Goal: Transaction & Acquisition: Obtain resource

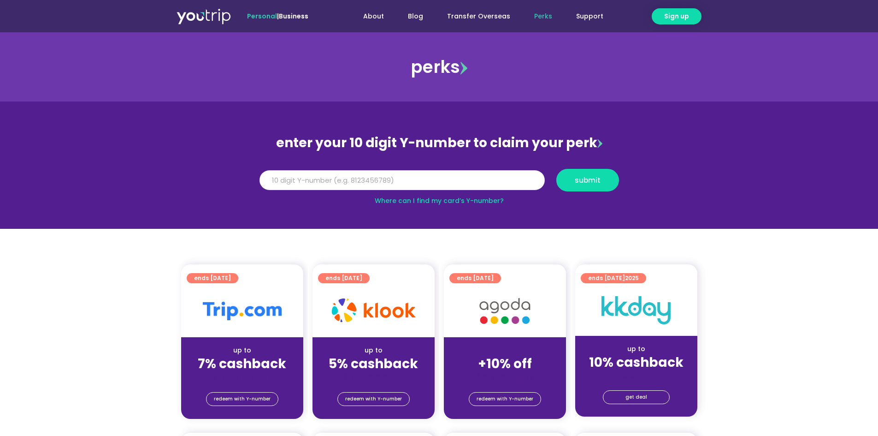
click at [367, 177] on input "Y Number" at bounding box center [402, 180] width 285 height 20
type input "8156673309"
click at [579, 192] on div "Y Number 8156673309 submit" at bounding box center [439, 184] width 371 height 30
click at [583, 185] on button "submit" at bounding box center [588, 180] width 63 height 23
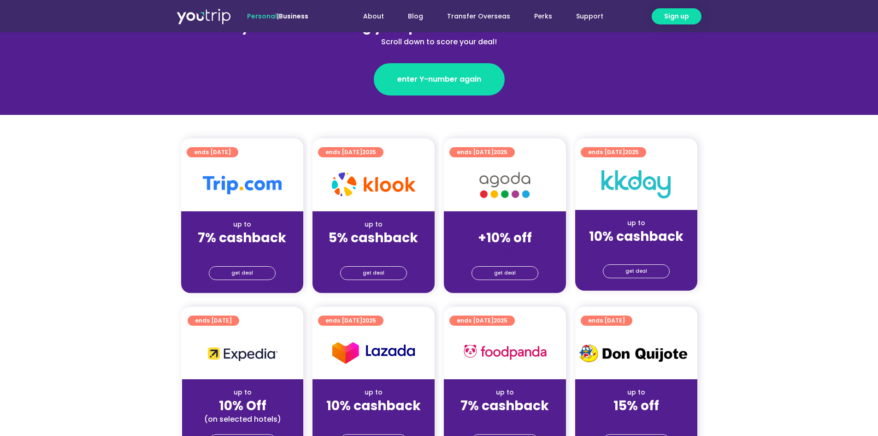
scroll to position [138, 0]
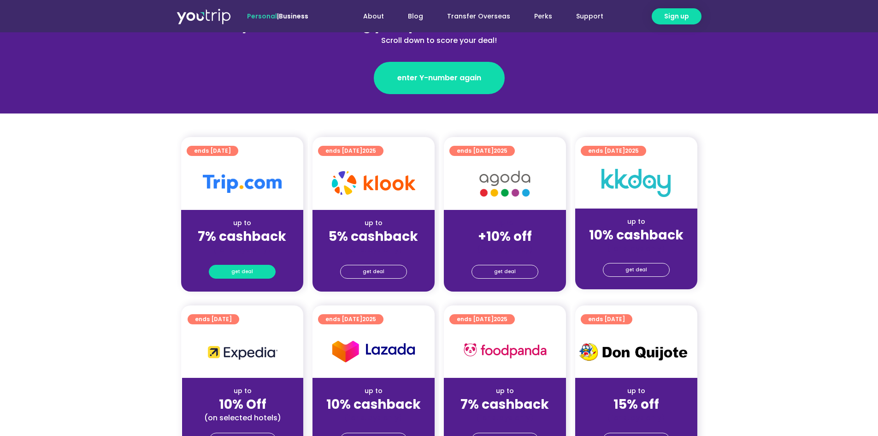
click at [239, 270] on span "get deal" at bounding box center [242, 271] width 22 height 13
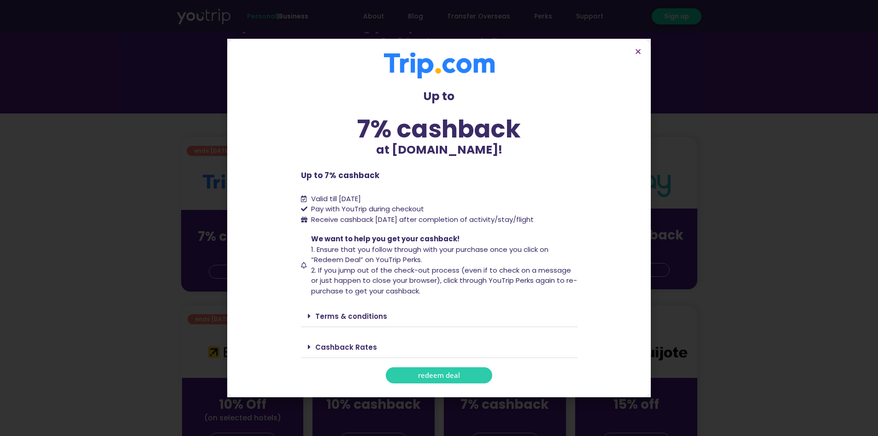
click at [422, 376] on span "redeem deal" at bounding box center [439, 375] width 42 height 7
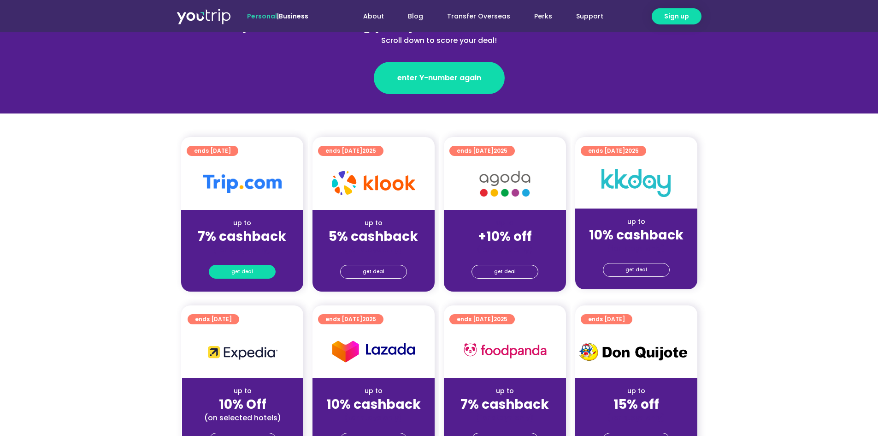
click at [237, 269] on span "get deal" at bounding box center [242, 271] width 22 height 13
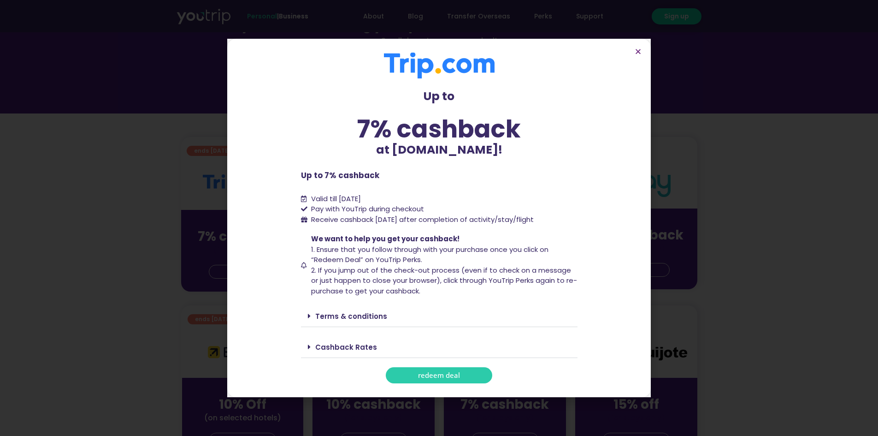
click at [426, 383] on section "Up to 7% cashback at Trip.com! Up to 7% cashback at Trip.com! Up to 7% cashback…" at bounding box center [439, 218] width 424 height 358
click at [431, 374] on span "redeem deal" at bounding box center [439, 375] width 42 height 7
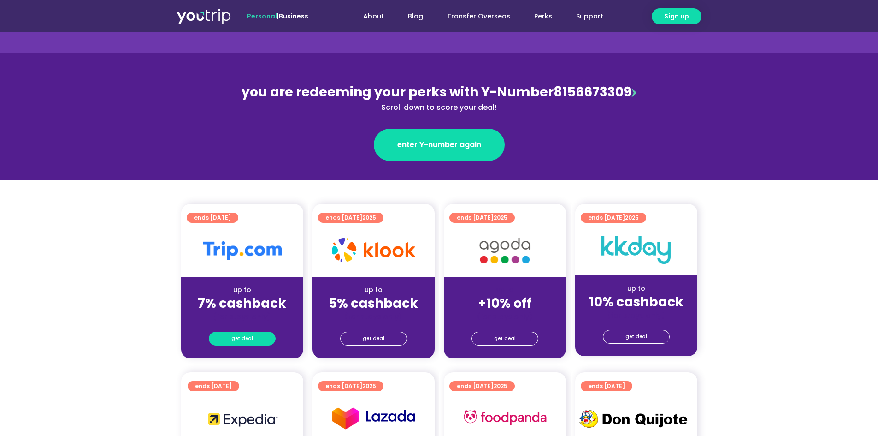
scroll to position [138, 0]
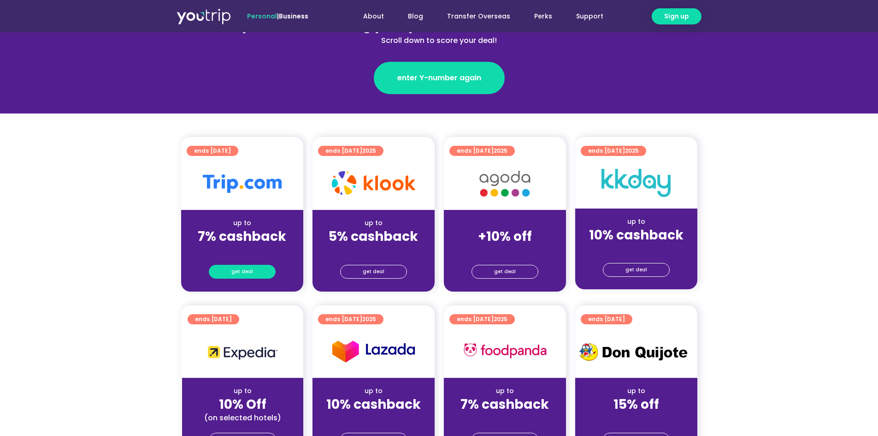
click at [243, 267] on span "get deal" at bounding box center [242, 271] width 22 height 13
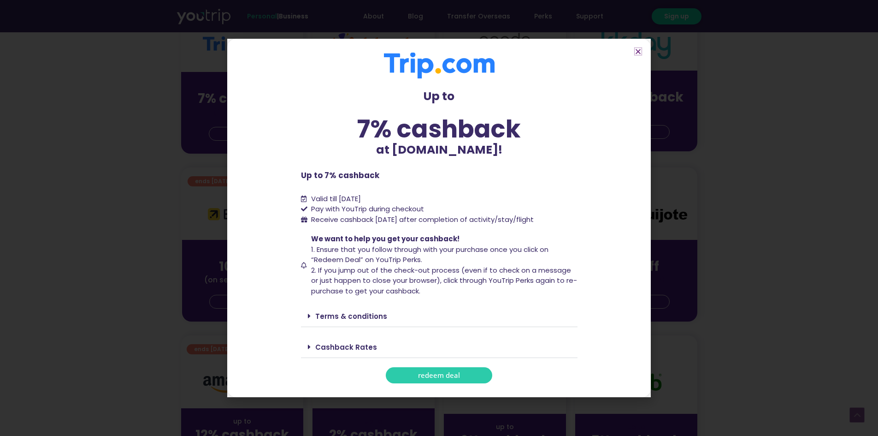
scroll to position [323, 0]
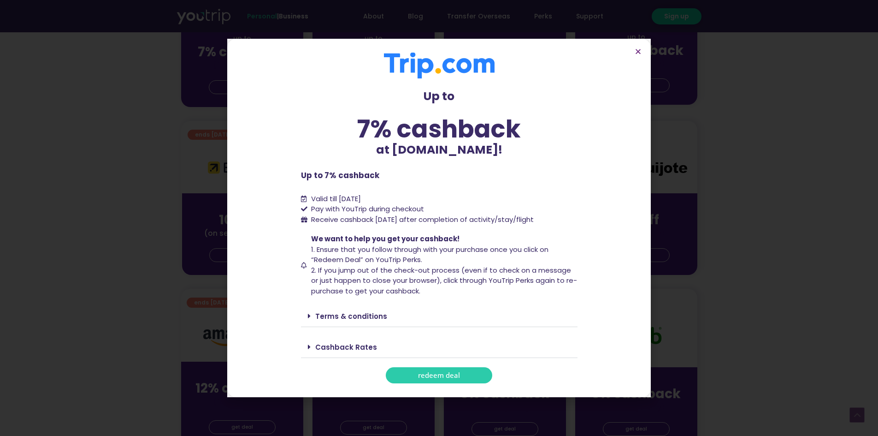
click at [322, 319] on link "Terms & conditions" at bounding box center [351, 316] width 72 height 10
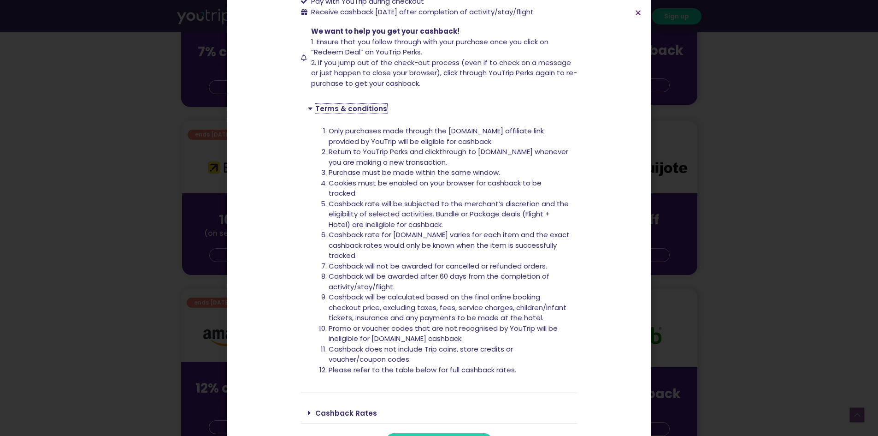
scroll to position [196, 0]
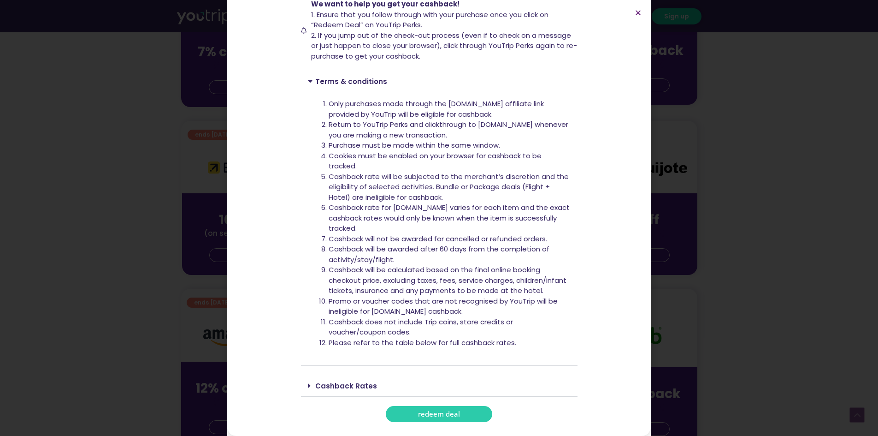
click at [439, 410] on span "redeem deal" at bounding box center [439, 413] width 42 height 7
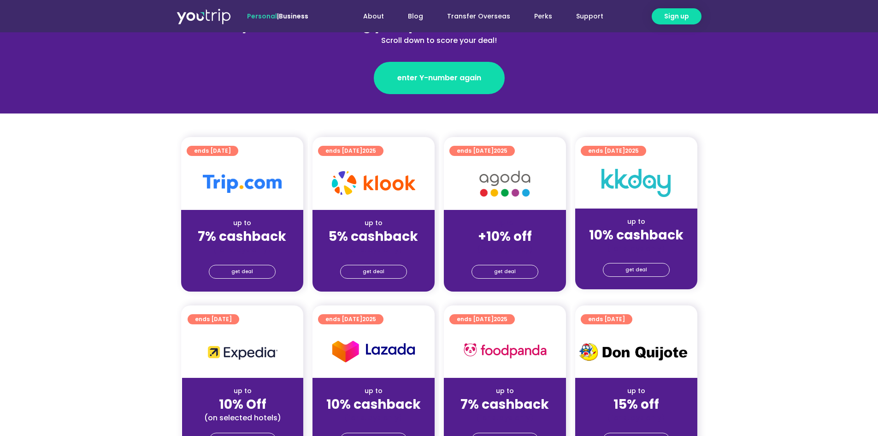
drag, startPoint x: 0, startPoint y: 0, endPoint x: 78, endPoint y: 219, distance: 232.2
click at [78, 219] on section "ends 30 Sep 2025 up to 7% cashback (for stays only) get deal ends 31 Dec 2025 u…" at bounding box center [439, 220] width 878 height 166
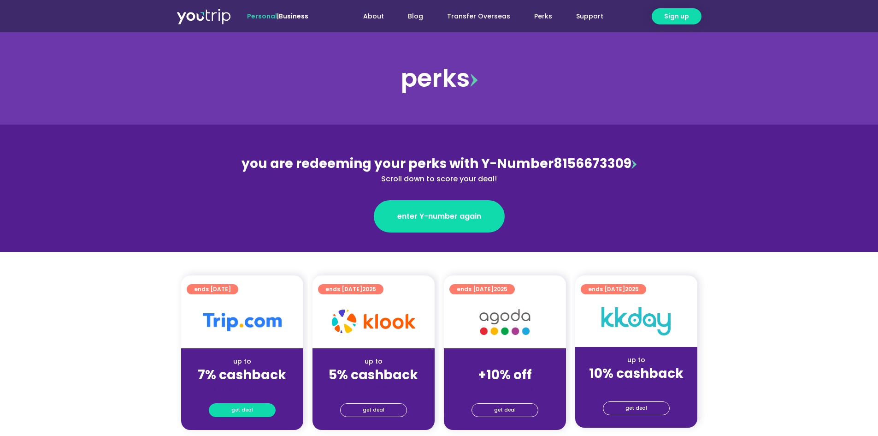
click at [243, 408] on span "get deal" at bounding box center [242, 409] width 22 height 13
